Goal: Task Accomplishment & Management: Manage account settings

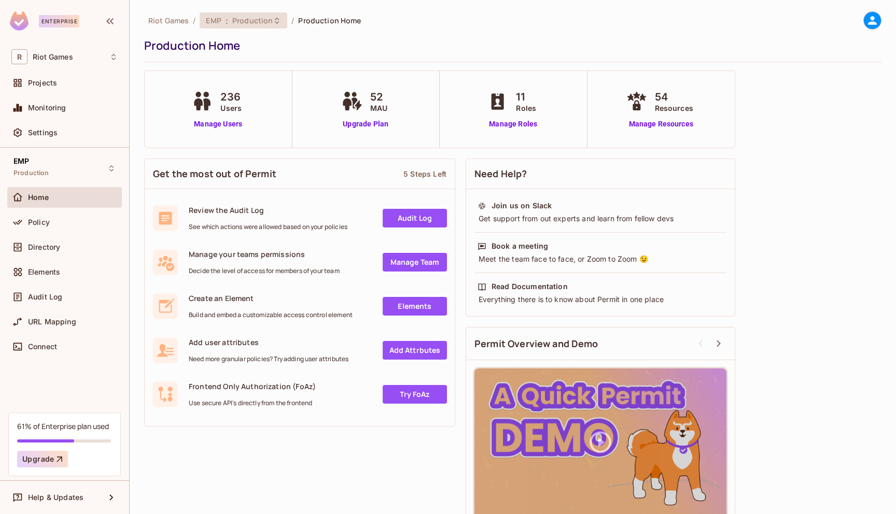
click at [234, 16] on span "Production" at bounding box center [252, 21] width 40 height 10
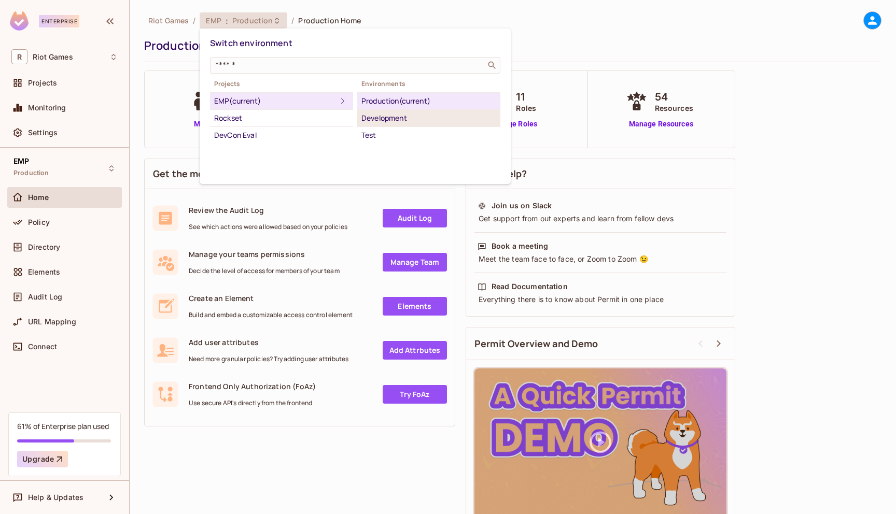
click at [392, 121] on div "Development" at bounding box center [428, 118] width 135 height 12
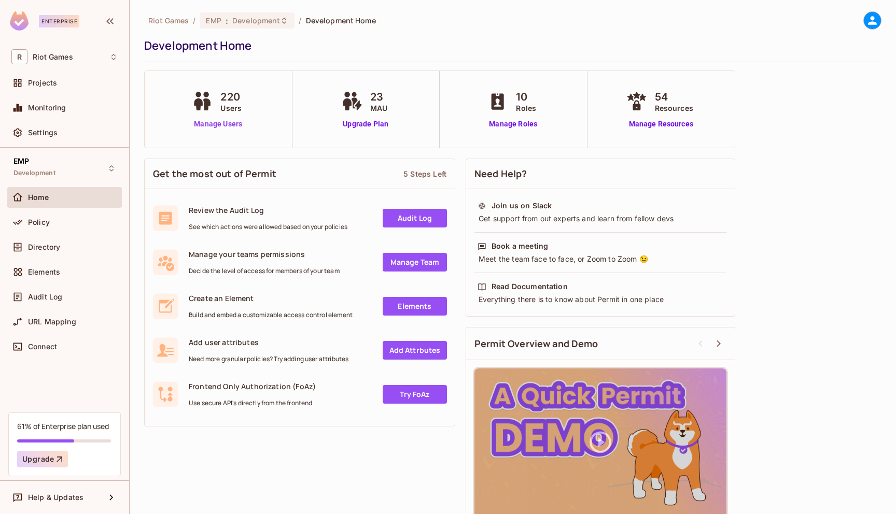
click at [236, 122] on link "Manage Users" at bounding box center [218, 124] width 58 height 11
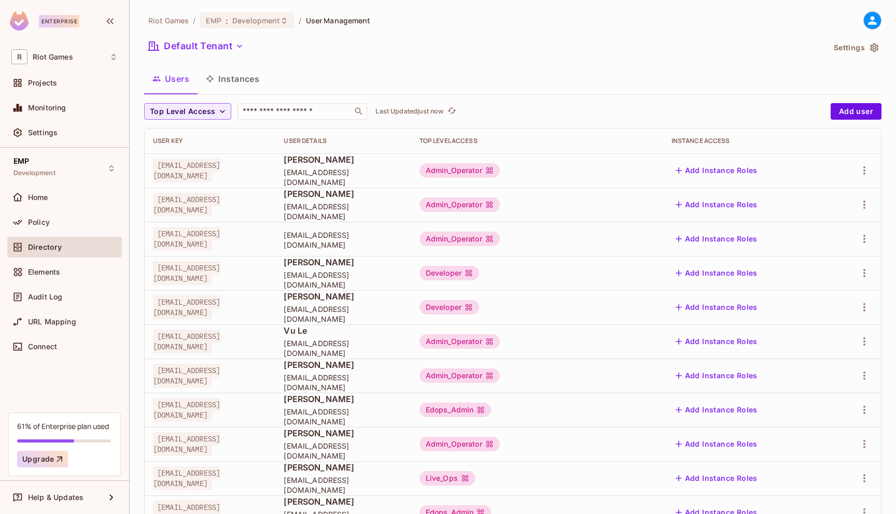
click at [276, 100] on div "Riot Games / EMP : Development / User Management Default Tenant Settings Users …" at bounding box center [512, 360] width 737 height 698
click at [277, 109] on input "text" at bounding box center [294, 111] width 109 height 10
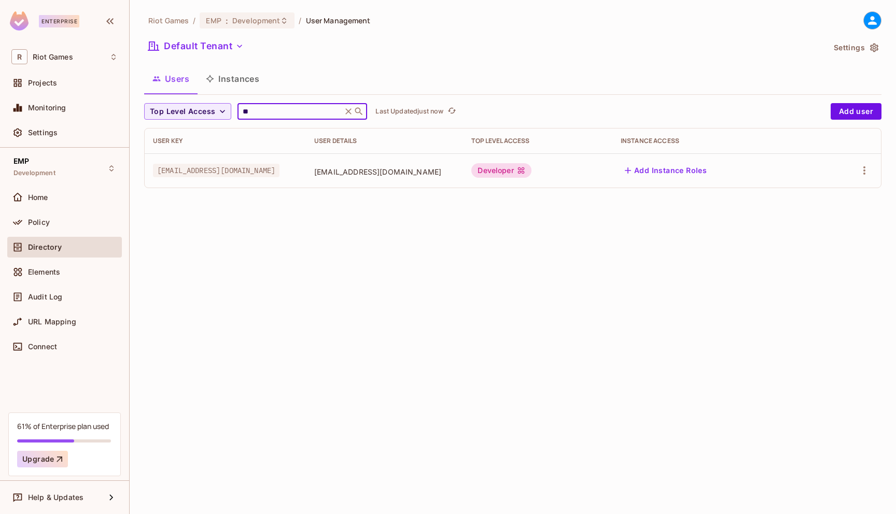
type input "*"
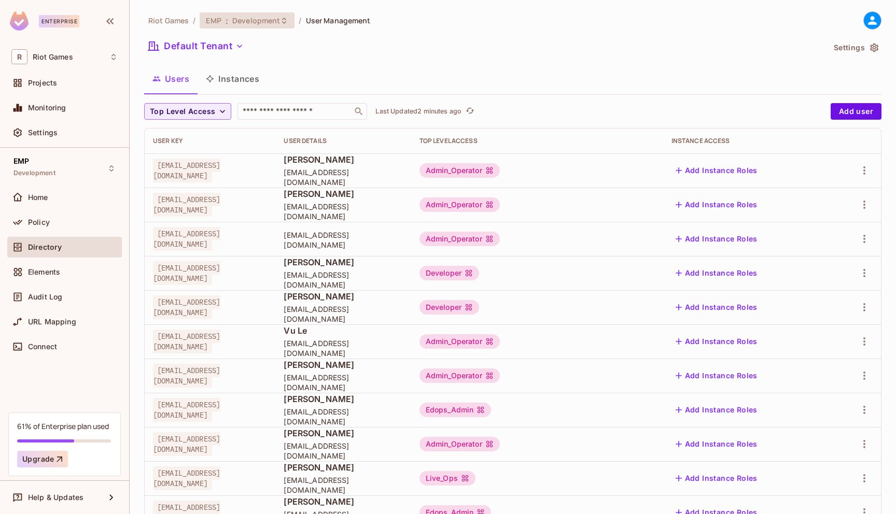
click at [271, 13] on div "EMP : Development" at bounding box center [247, 20] width 95 height 16
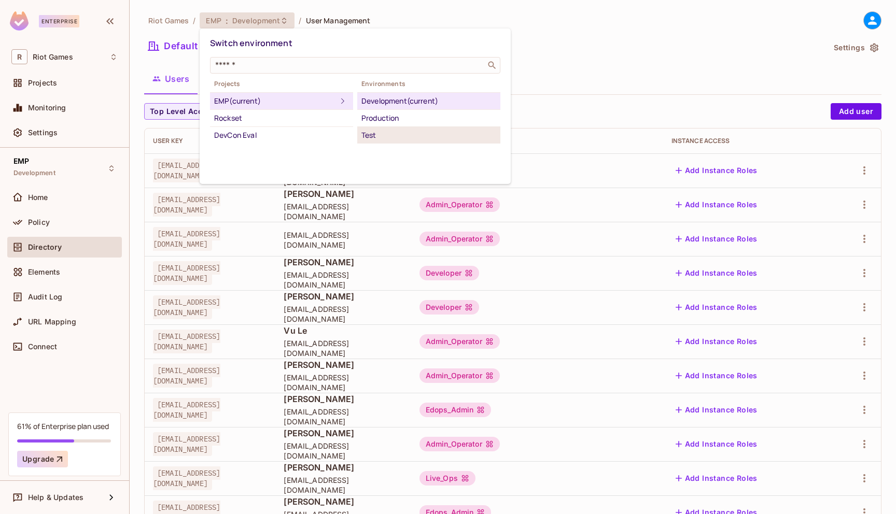
click at [376, 138] on div "Test" at bounding box center [428, 135] width 135 height 12
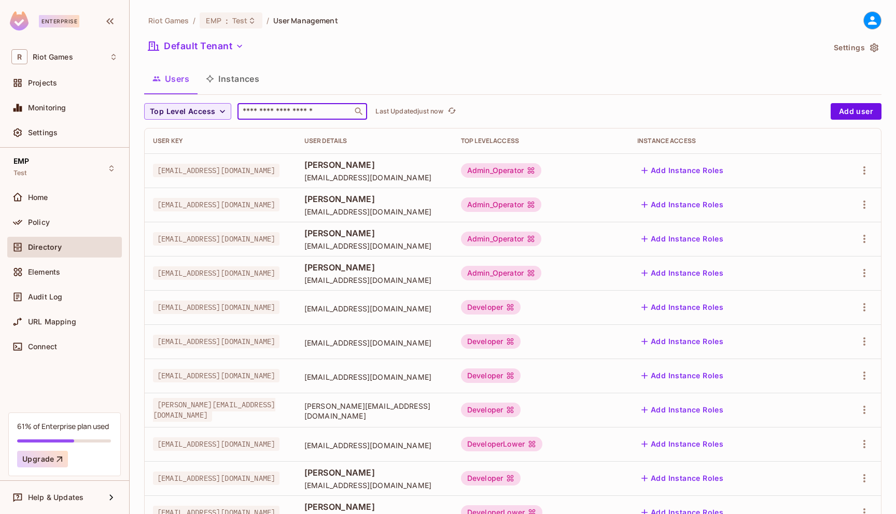
click at [274, 107] on input "text" at bounding box center [294, 111] width 109 height 10
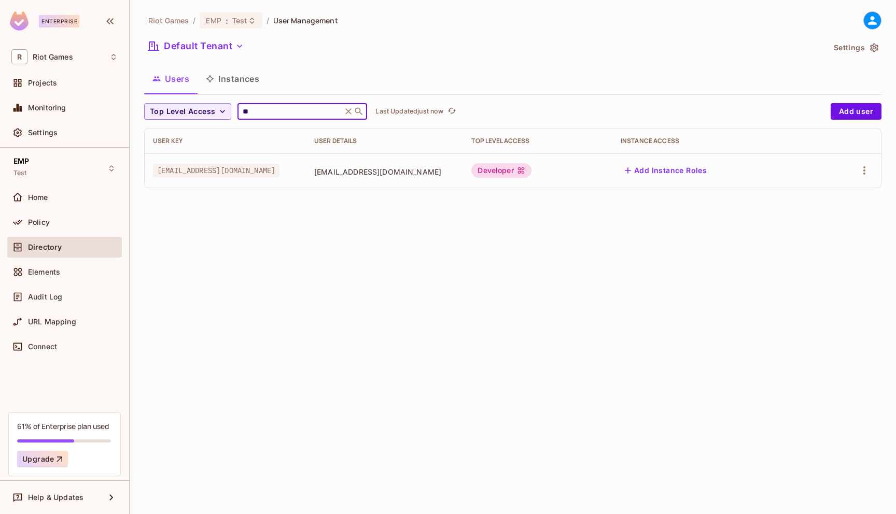
type input "*"
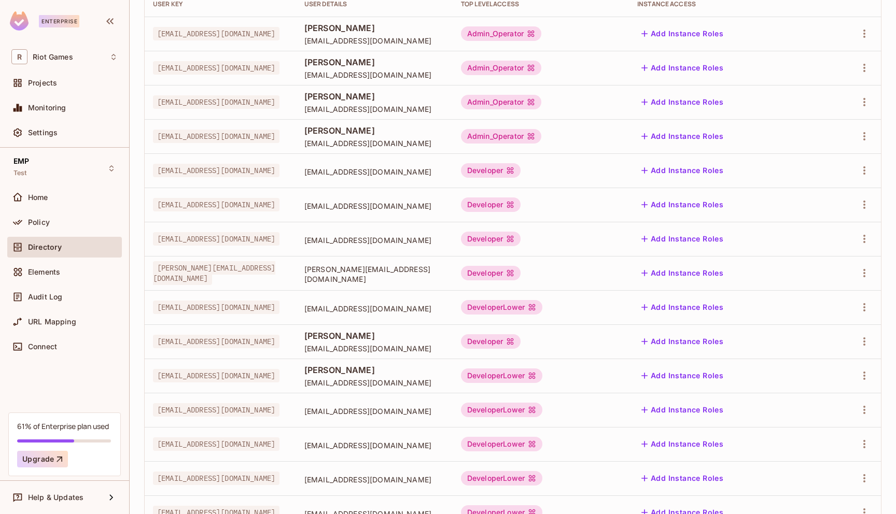
scroll to position [210, 0]
